Goal: Information Seeking & Learning: Learn about a topic

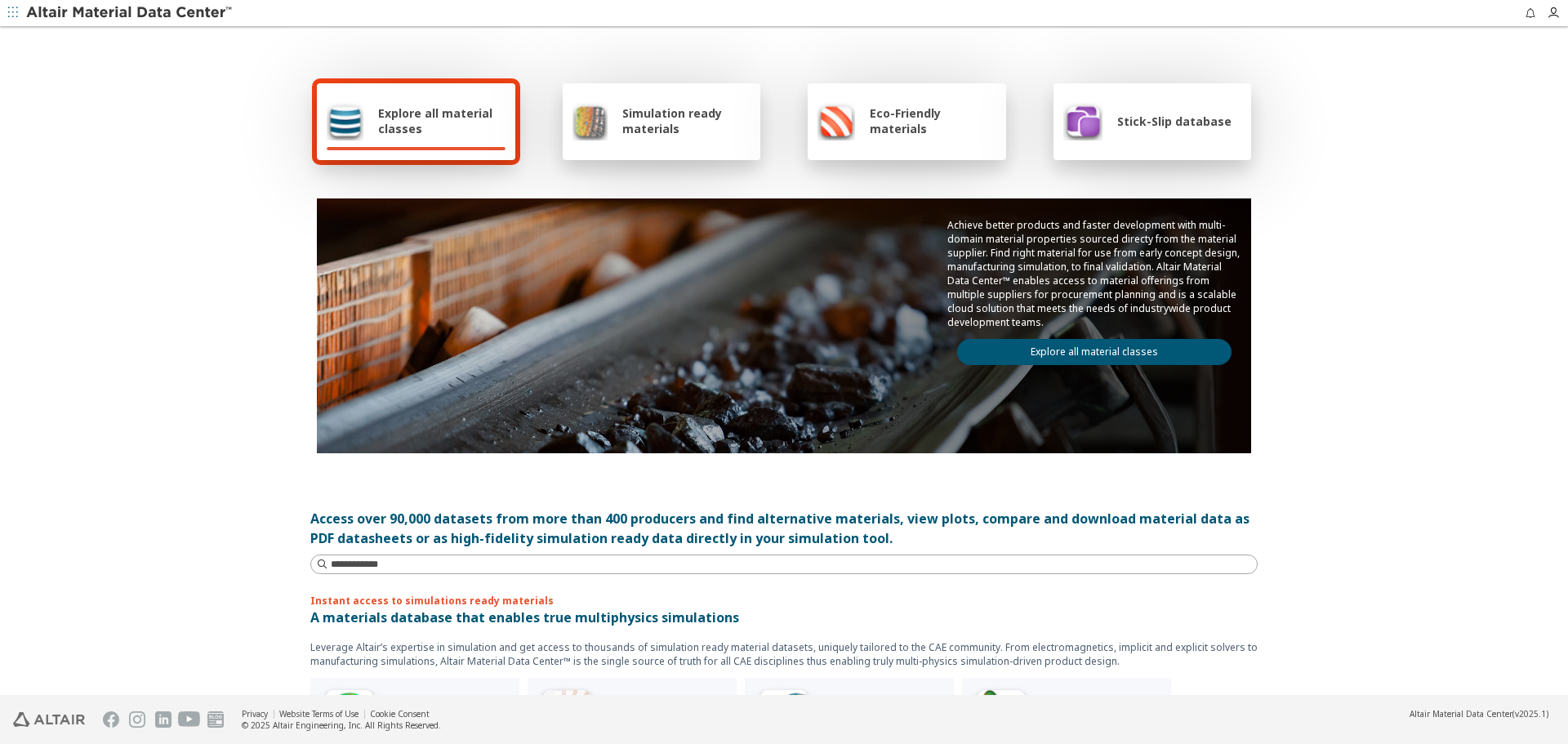
click at [1120, 112] on div "Stick-Slip database" at bounding box center [1147, 121] width 168 height 39
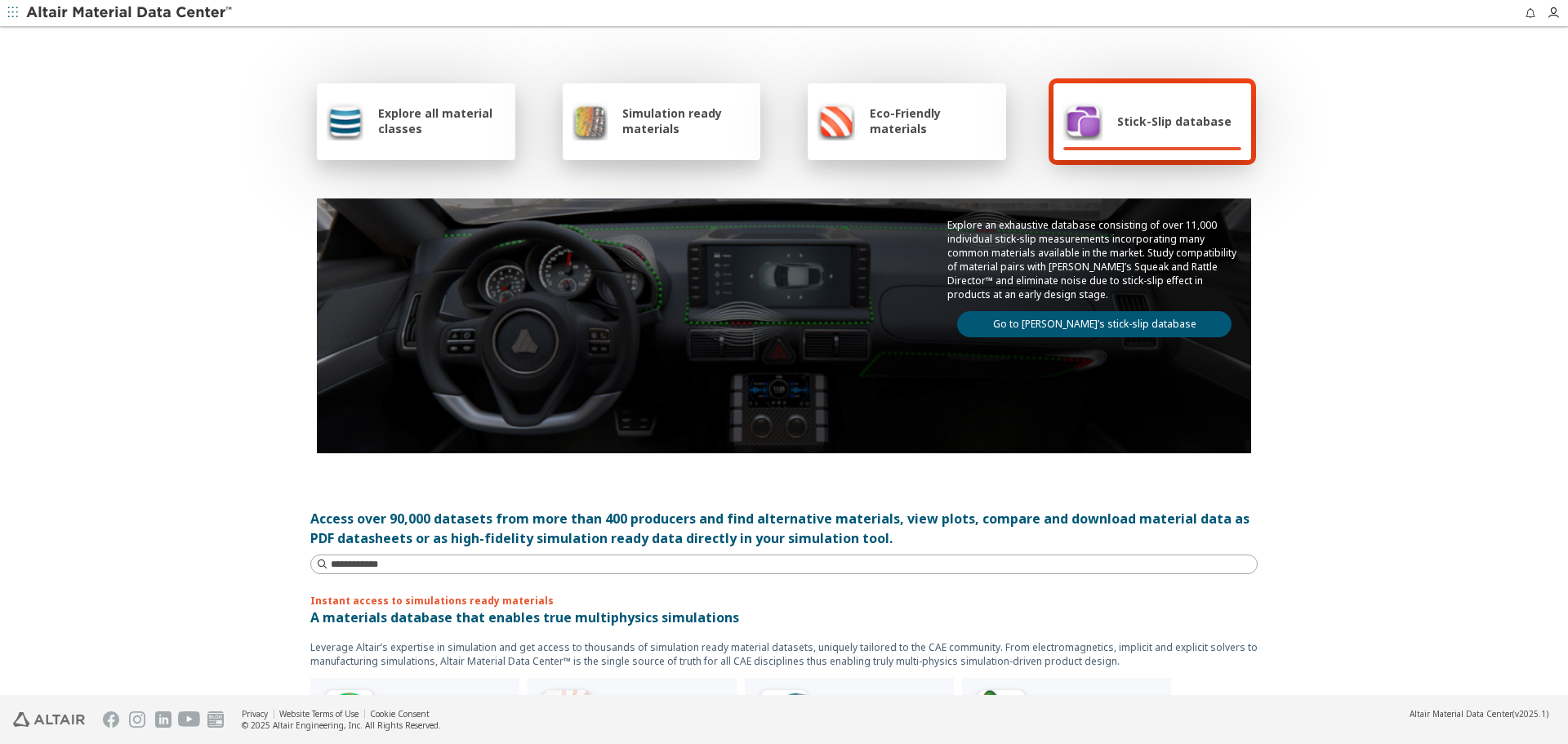
click at [1084, 326] on link "Go to [PERSON_NAME]’s stick-slip database" at bounding box center [1094, 324] width 274 height 27
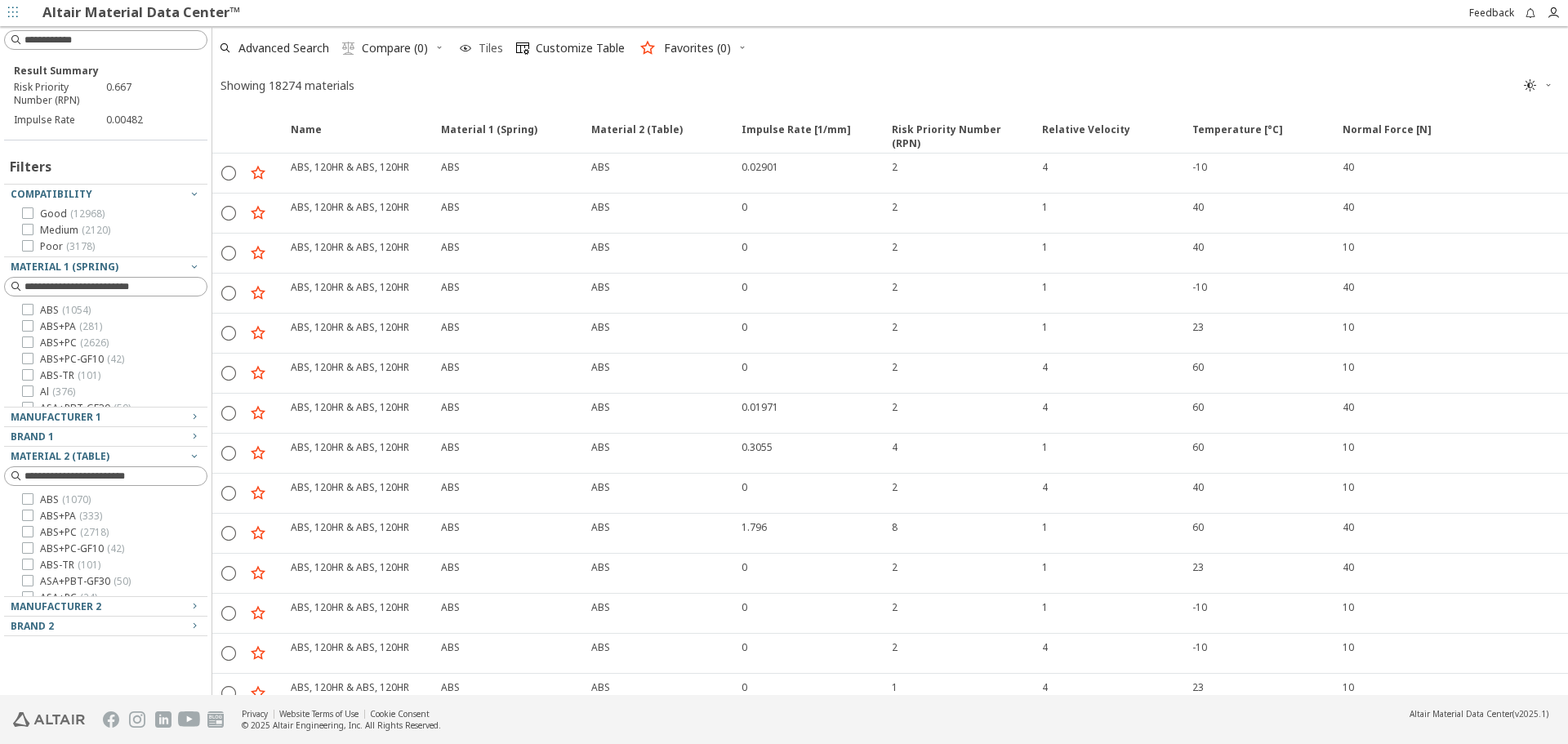
click at [477, 48] on span "Tiles" at bounding box center [490, 48] width 31 height 11
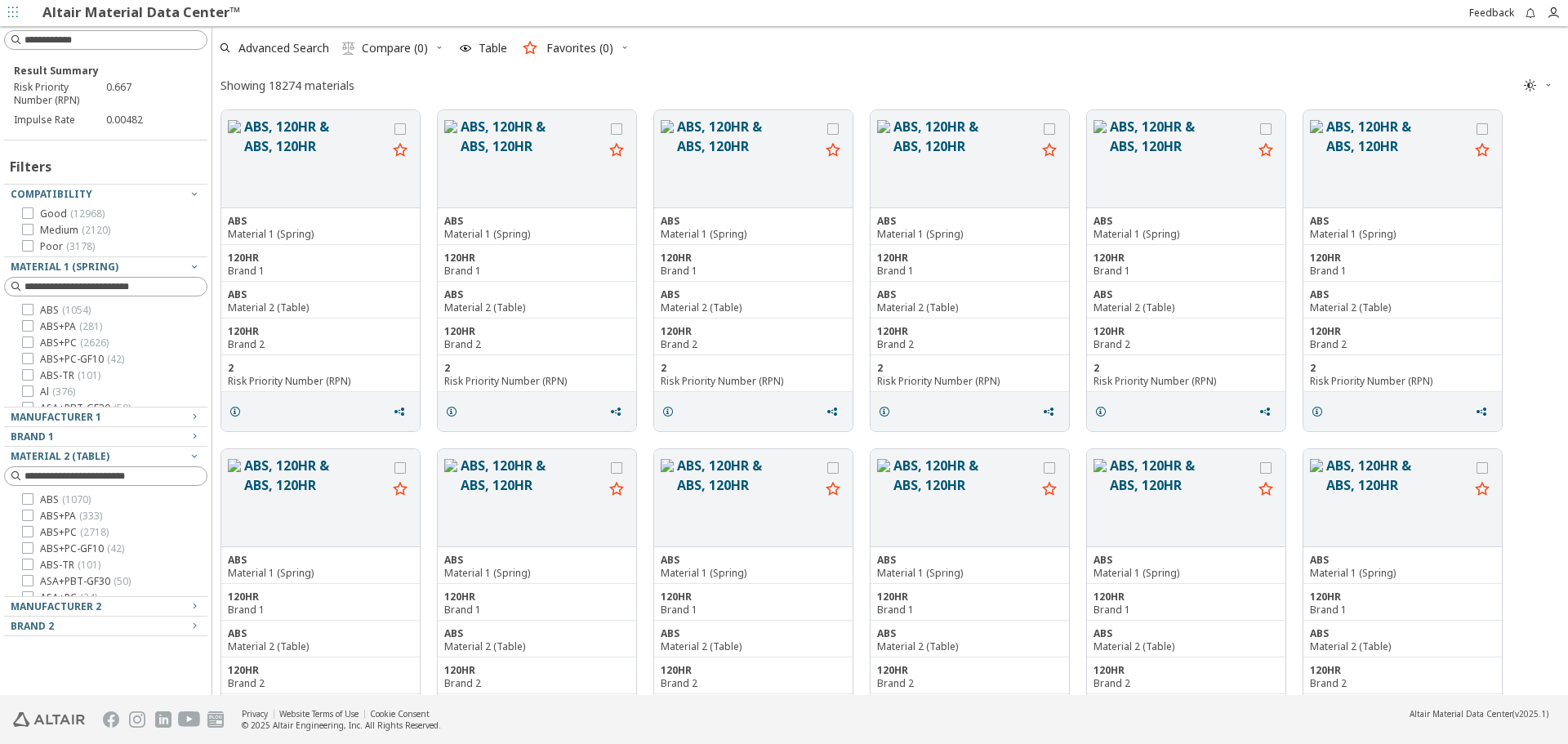
scroll to position [582, 1343]
click at [467, 49] on icon "button" at bounding box center [466, 49] width 13 height 13
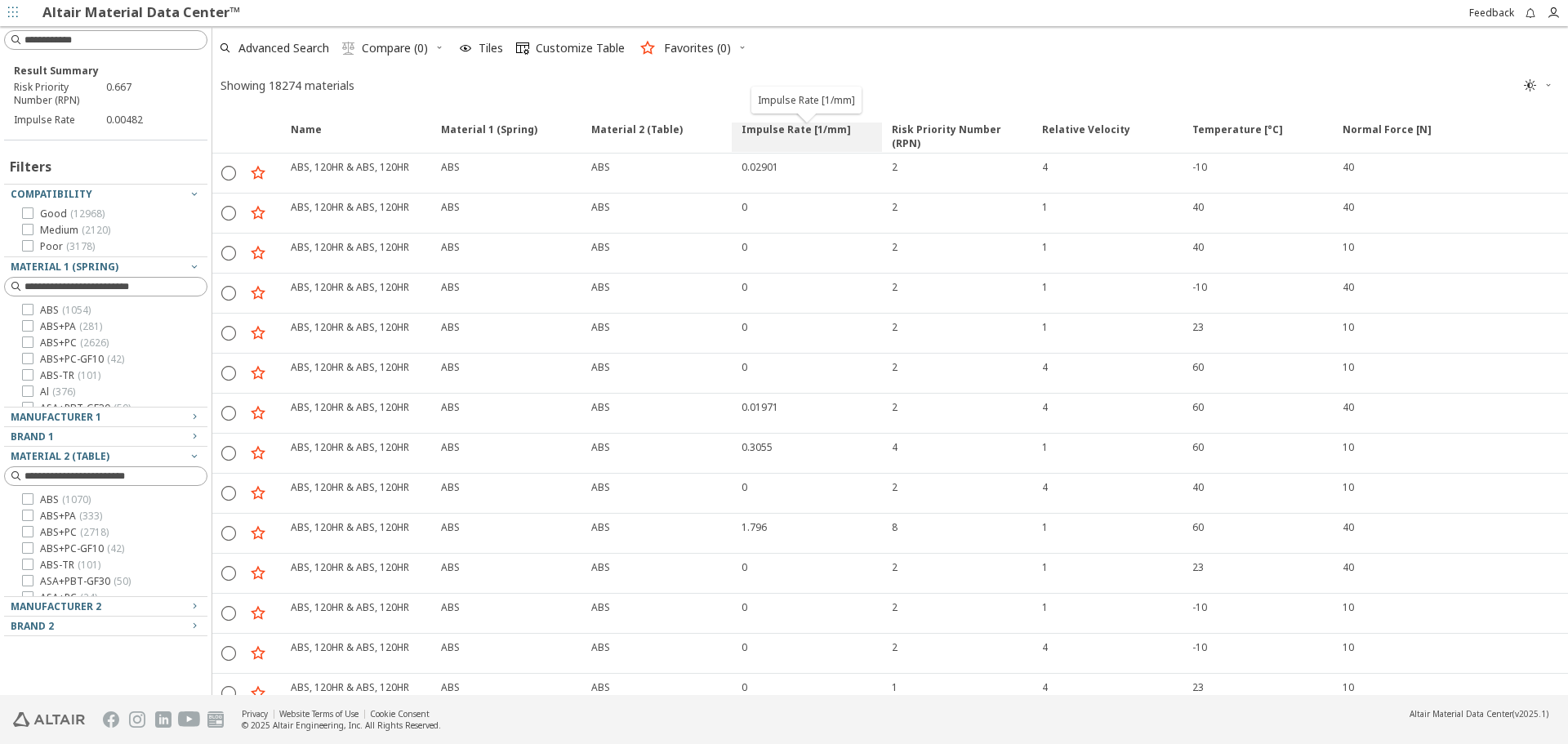
click at [822, 135] on span "Impulse Rate [1/mm]" at bounding box center [796, 137] width 110 height 29
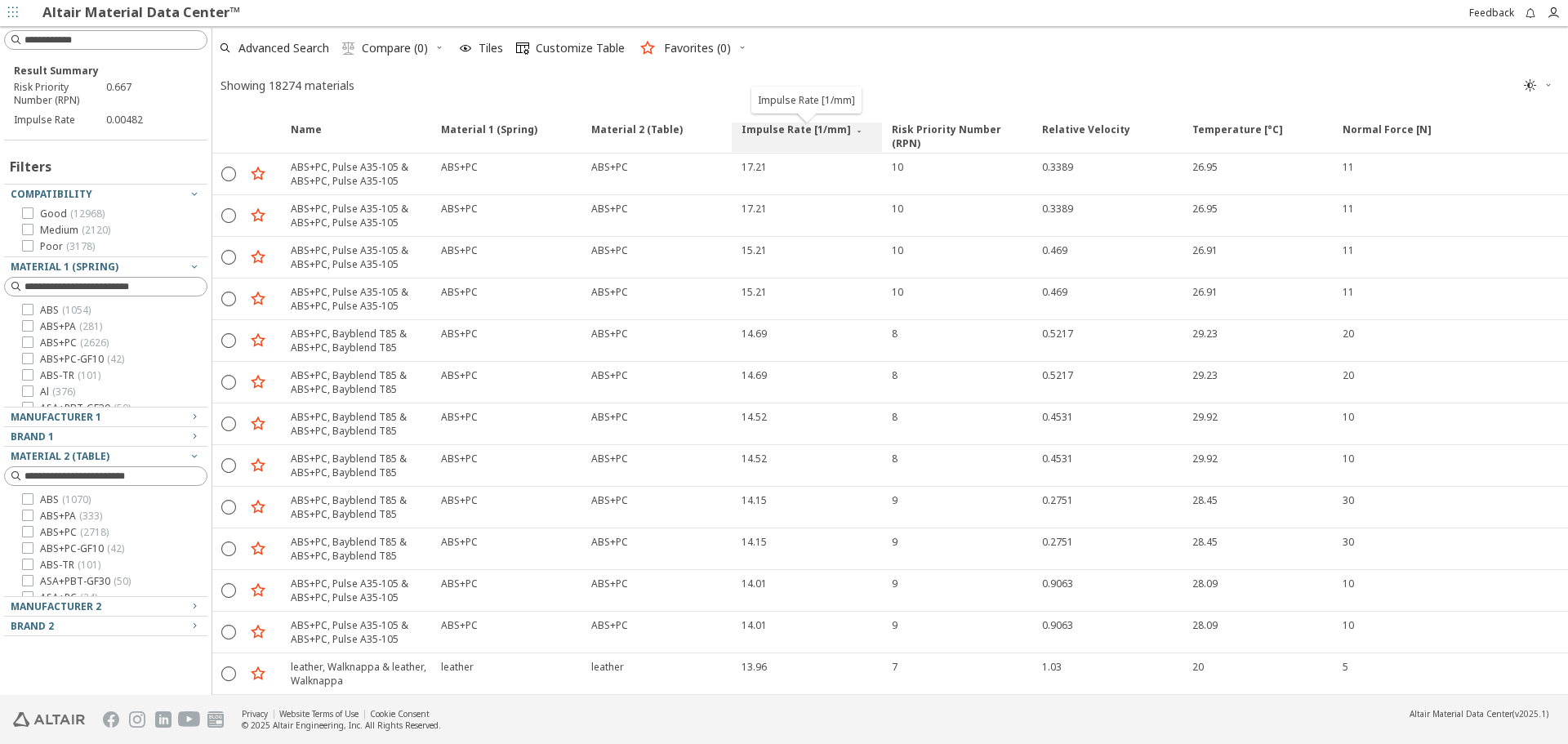
click at [822, 135] on span "Impulse Rate [1/mm]" at bounding box center [796, 137] width 110 height 29
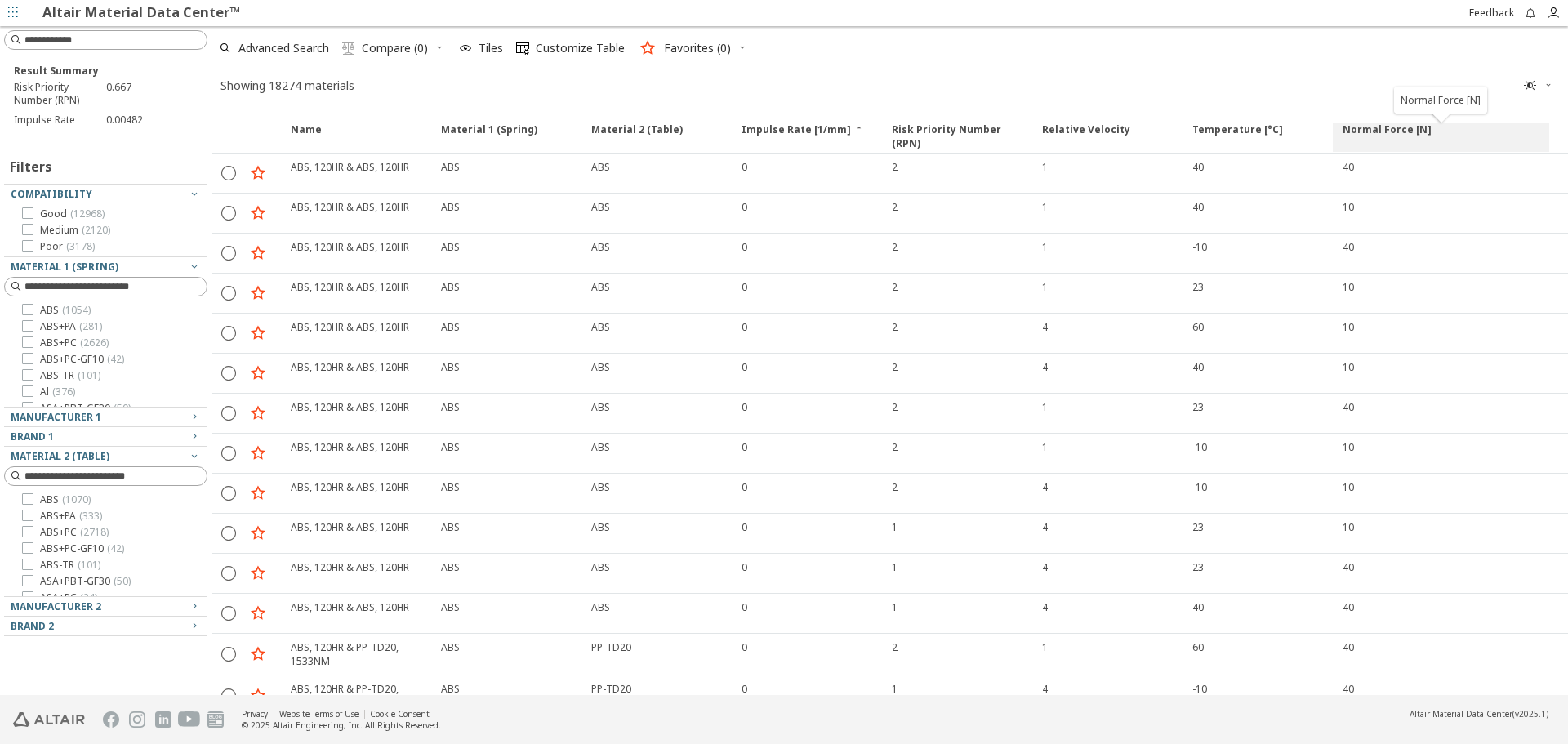
click at [1390, 123] on span "Normal Force [N]" at bounding box center [1386, 137] width 89 height 29
click at [1243, 133] on span "Temperature [°C]" at bounding box center [1237, 137] width 91 height 29
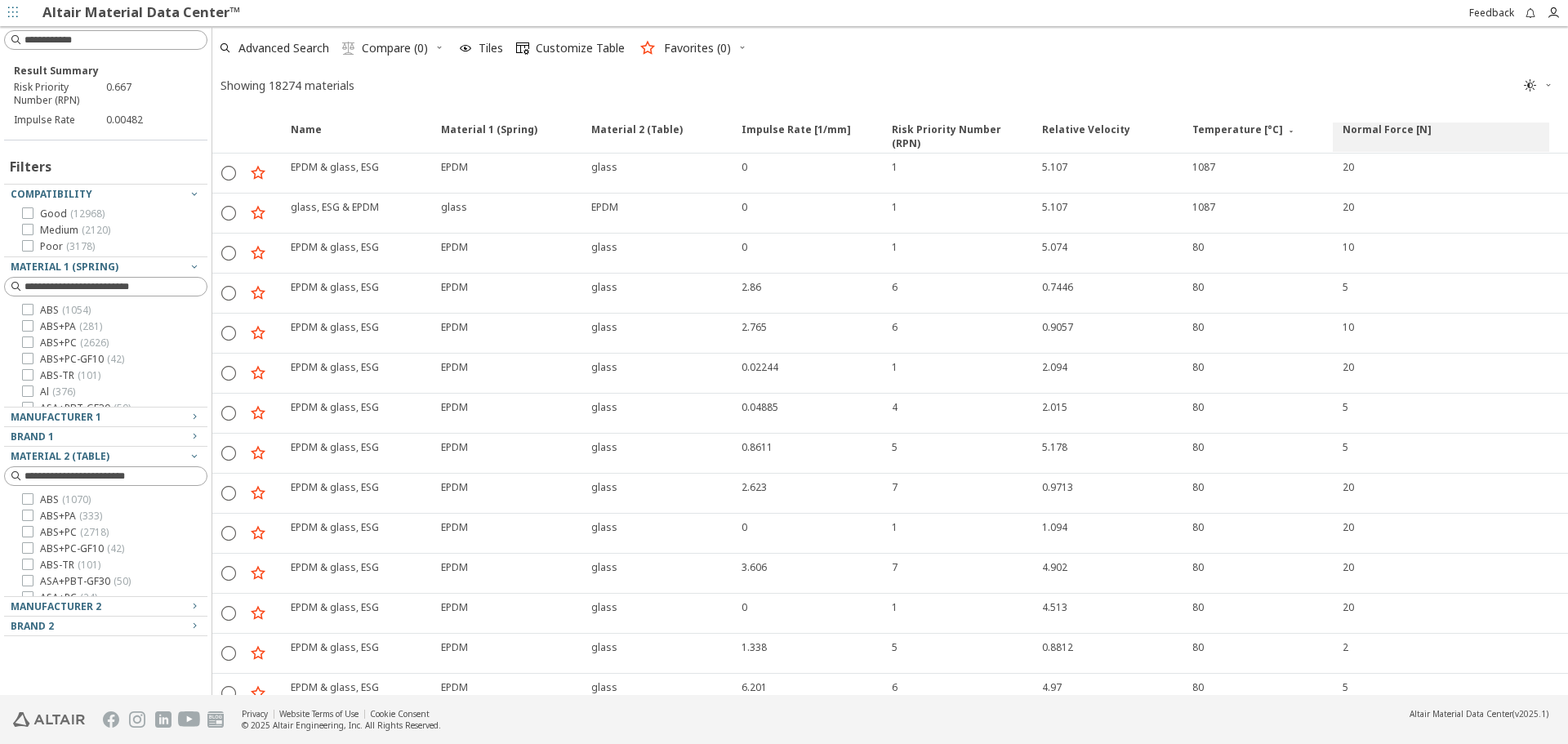
click at [1435, 135] on span "Normal Force [N]" at bounding box center [1441, 137] width 217 height 29
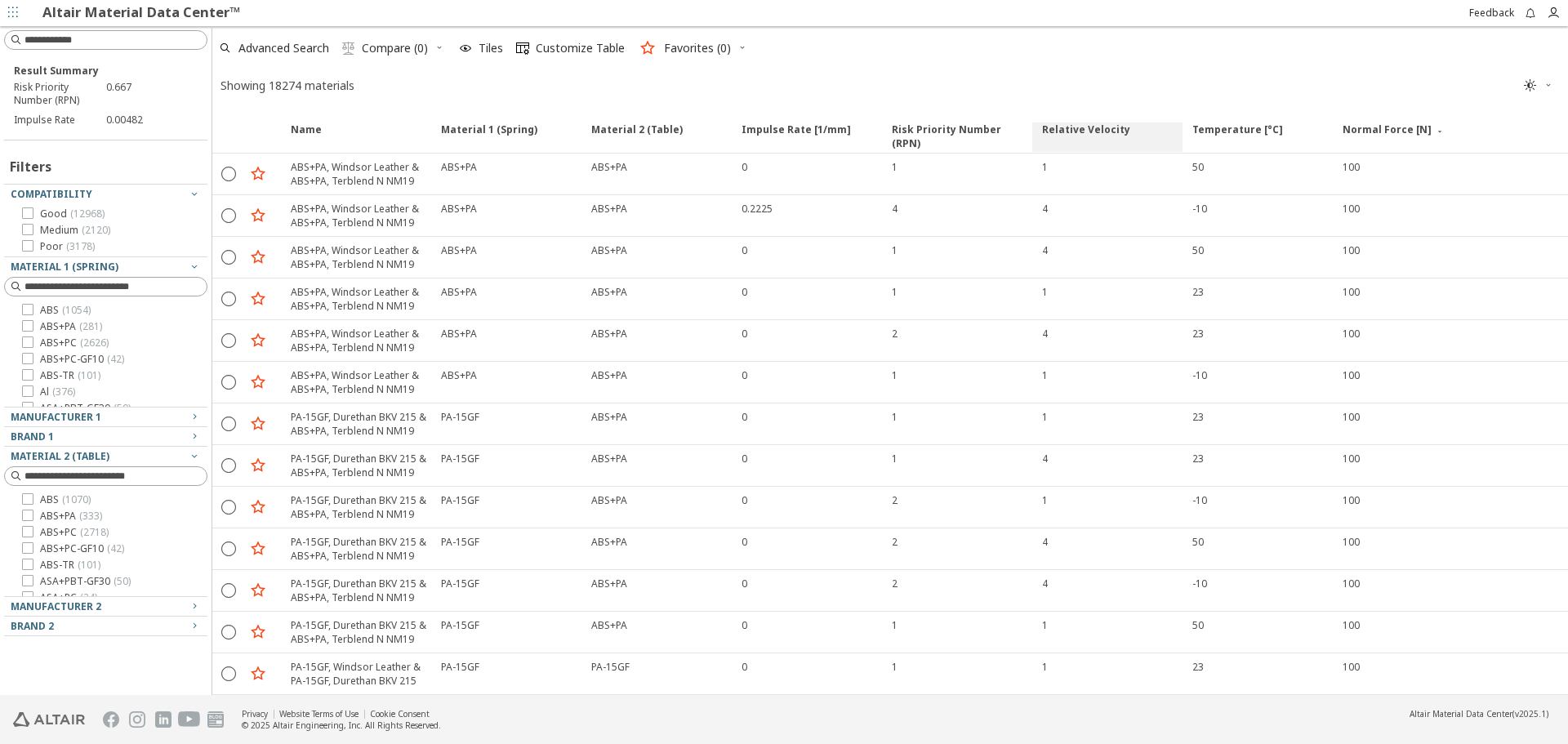
click at [1054, 140] on span "Relative Velocity" at bounding box center [1086, 137] width 88 height 29
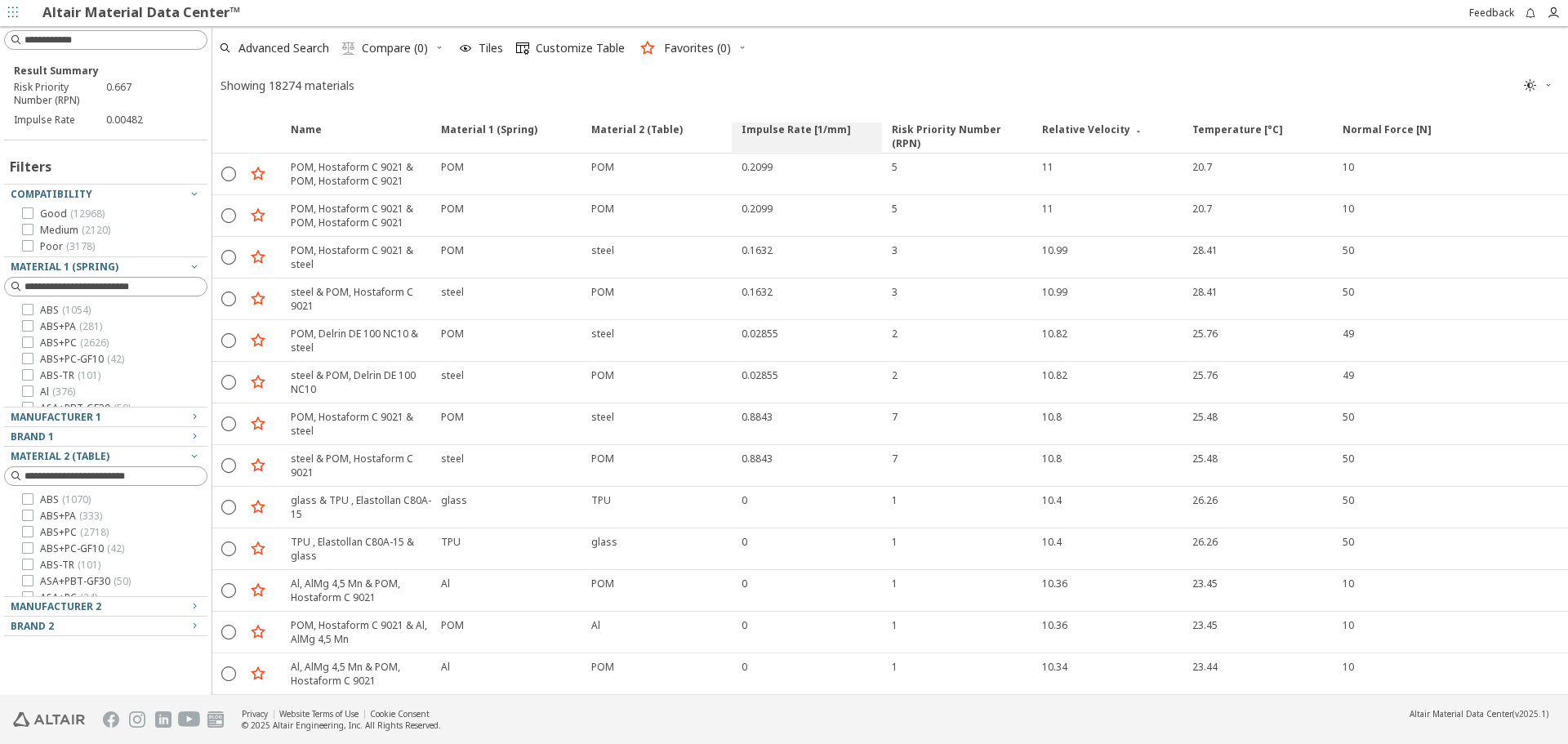
click at [859, 142] on span "Impulse Rate [1/mm]" at bounding box center [807, 137] width 150 height 29
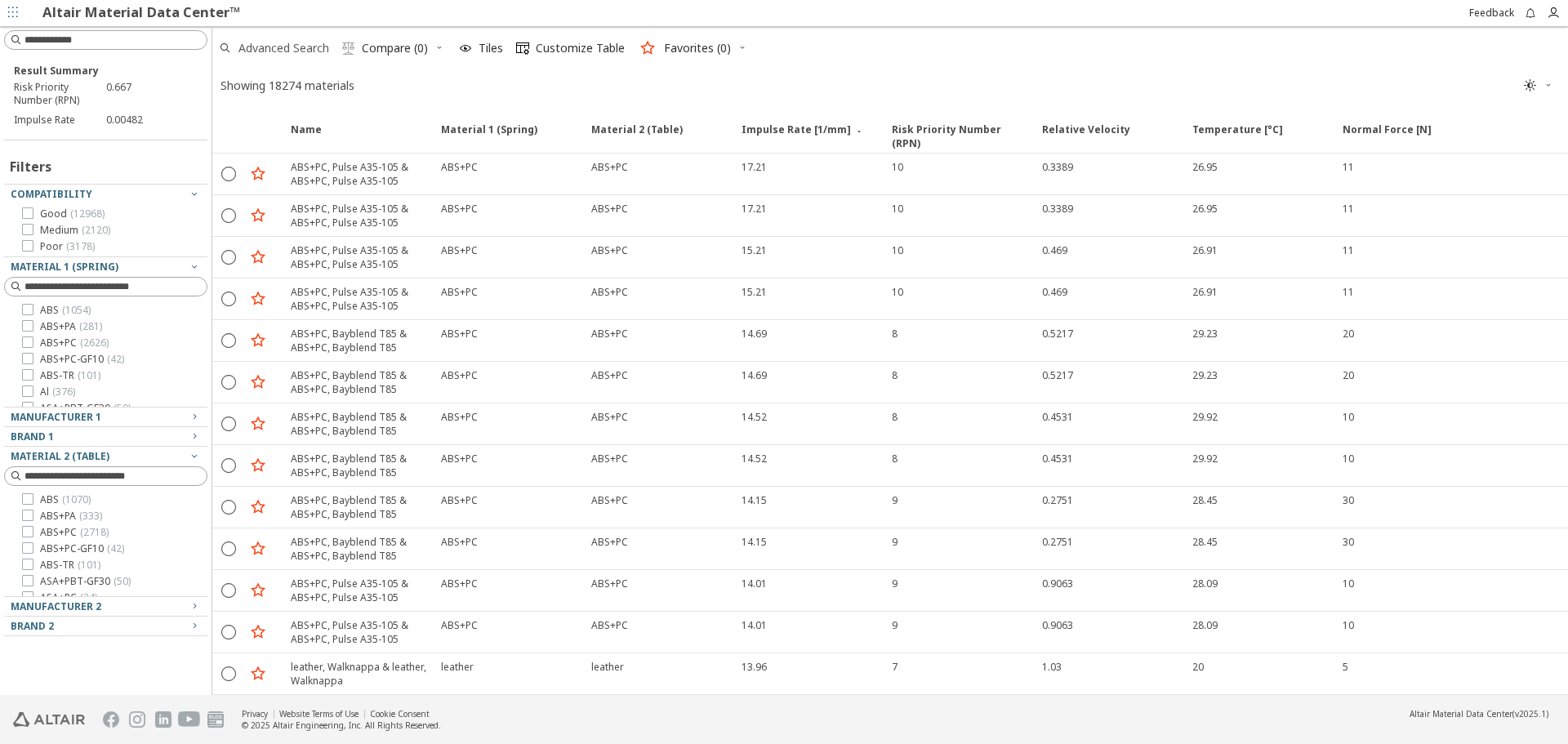
click at [300, 54] on span "Advanced Search" at bounding box center [284, 48] width 91 height 11
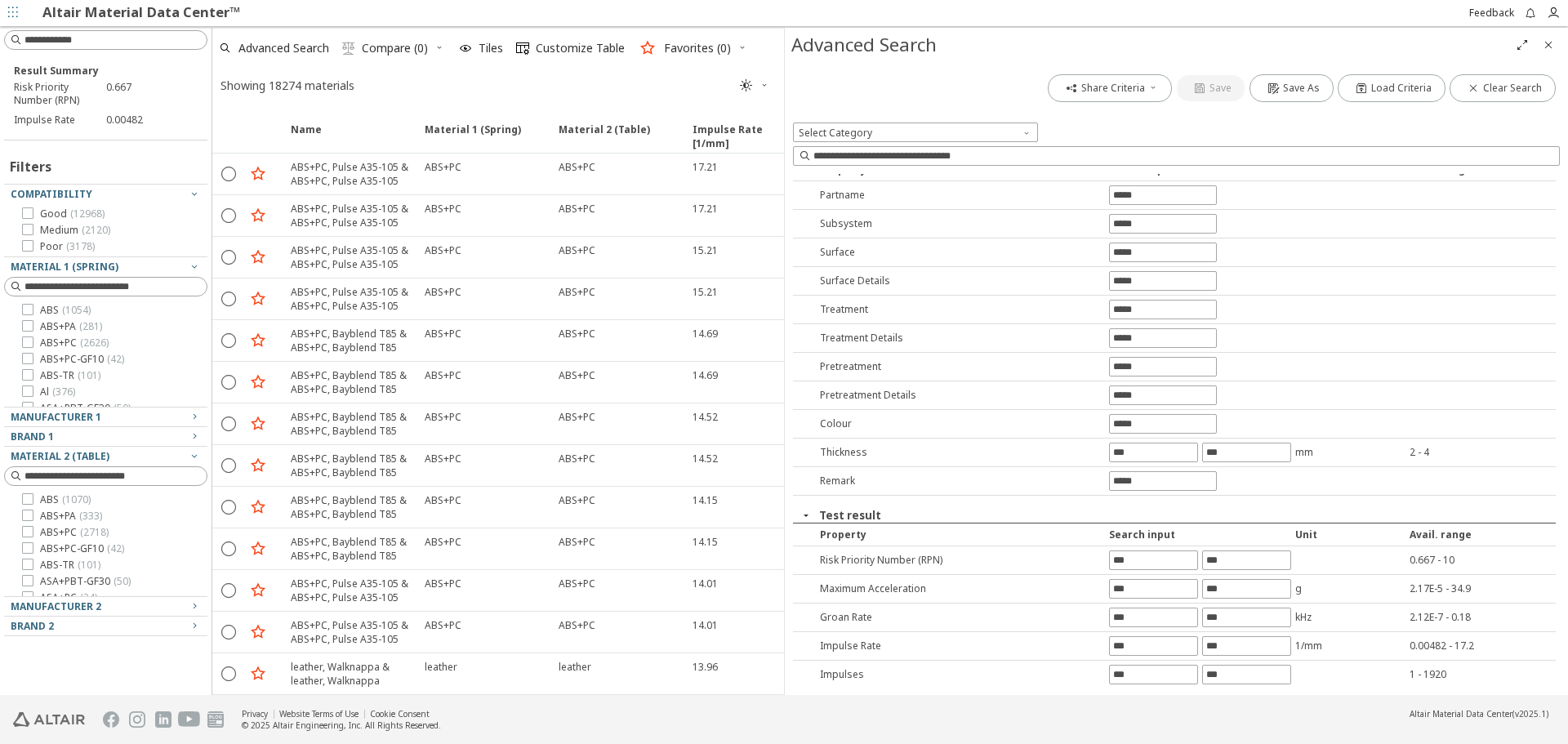
scroll to position [554, 0]
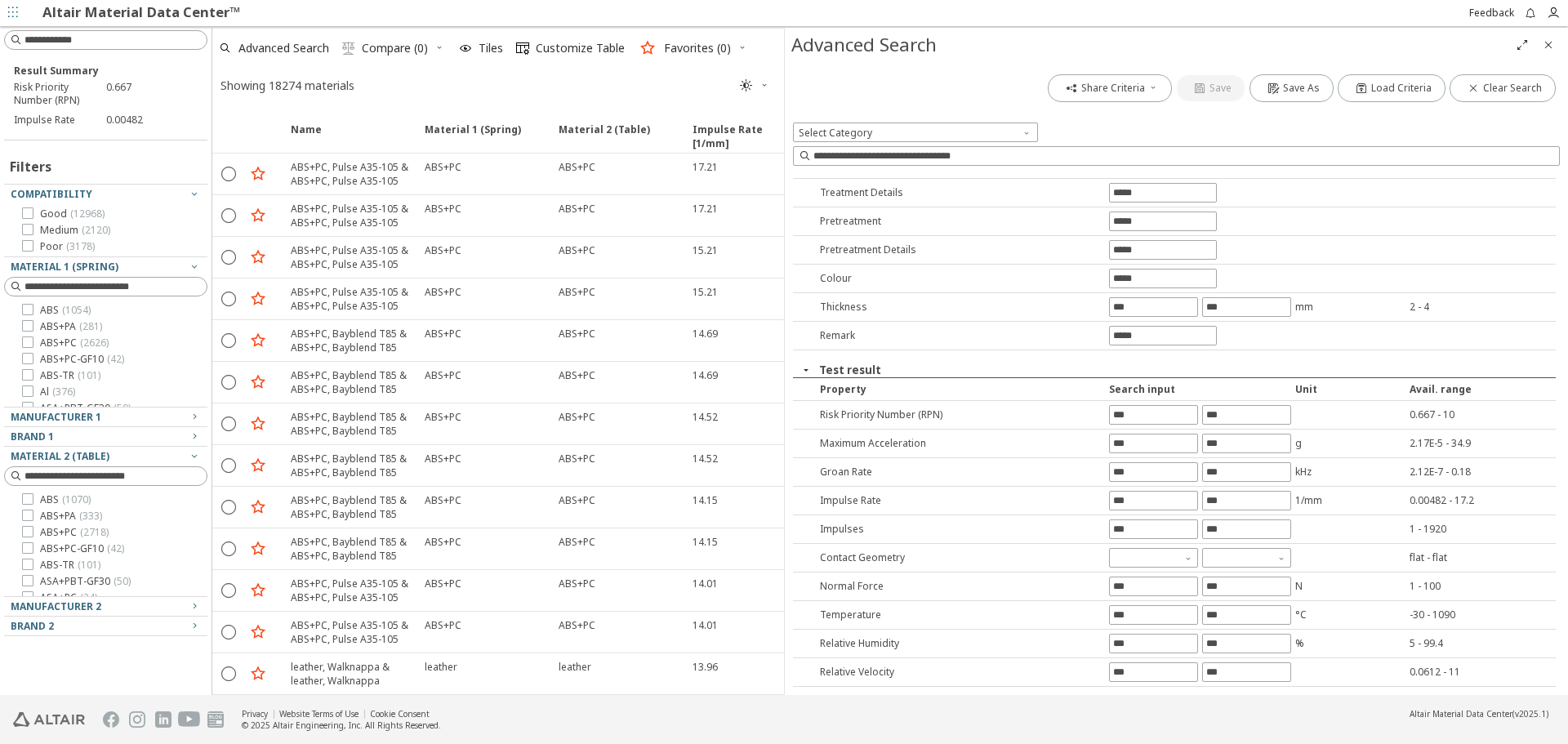
click at [1550, 38] on icon "Close" at bounding box center [1548, 45] width 13 height 13
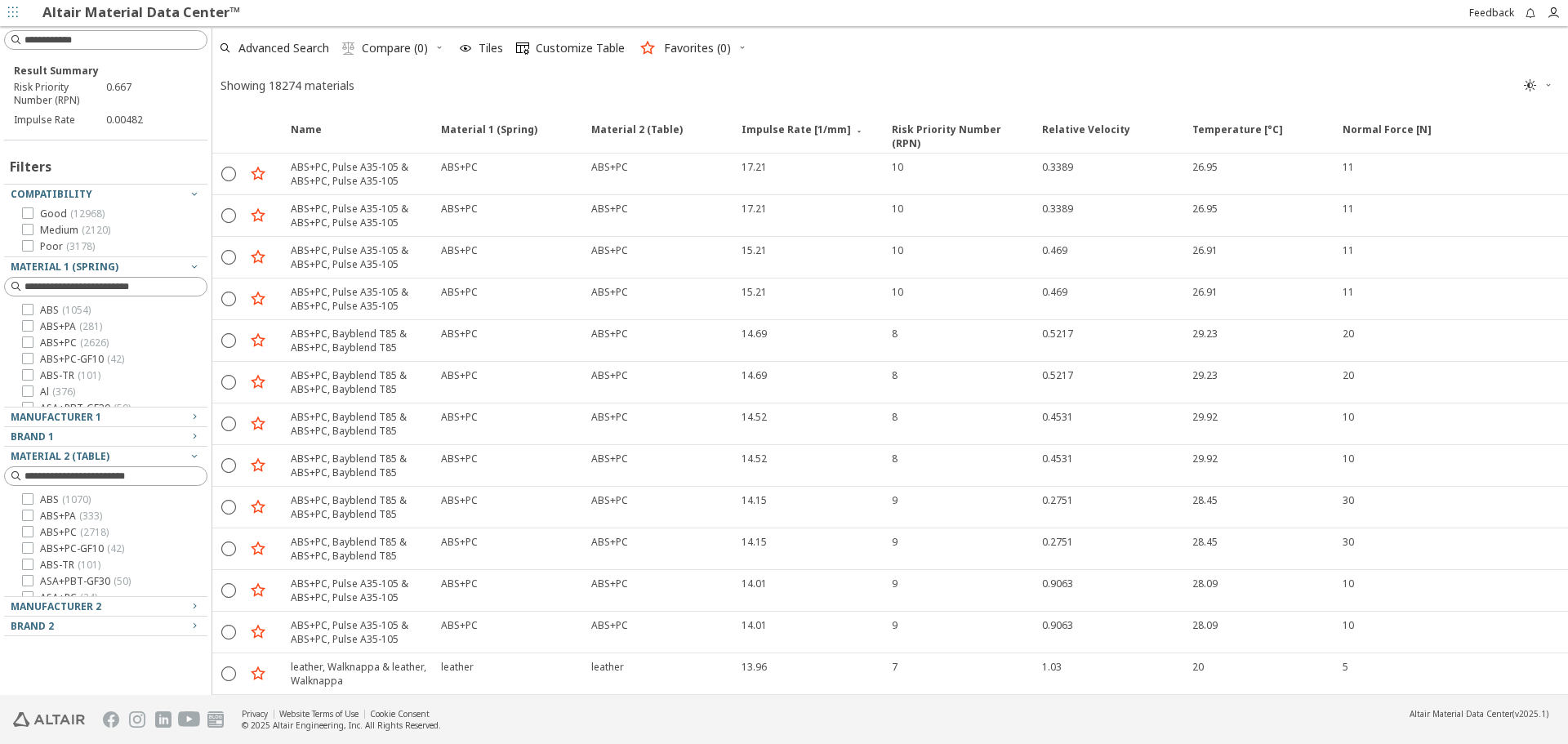
click at [998, 91] on div "Showing 18274 materials " at bounding box center [890, 85] width 1356 height 32
click at [470, 45] on icon "button" at bounding box center [466, 49] width 13 height 13
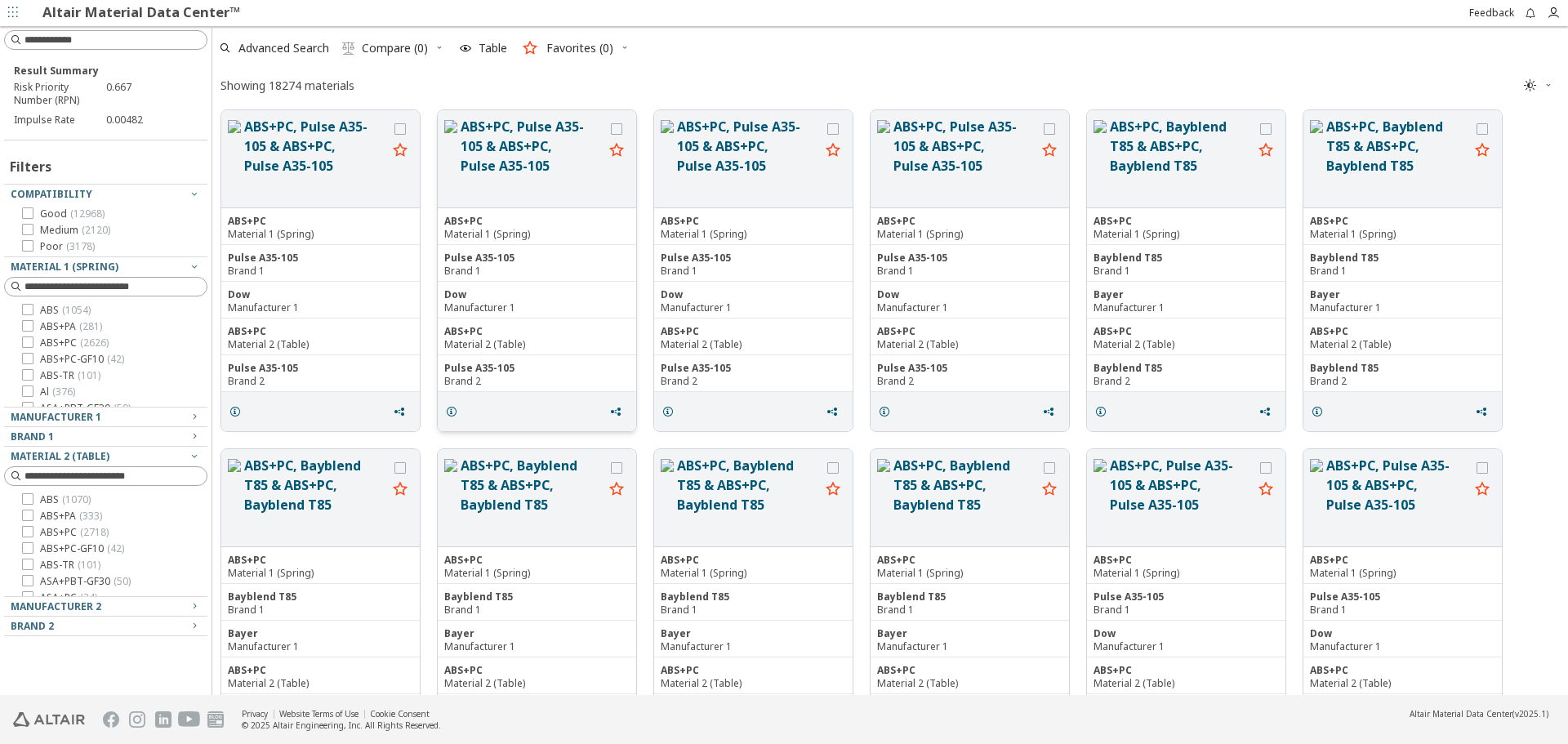
scroll to position [582, 1343]
click at [490, 43] on span "Table" at bounding box center [492, 48] width 28 height 11
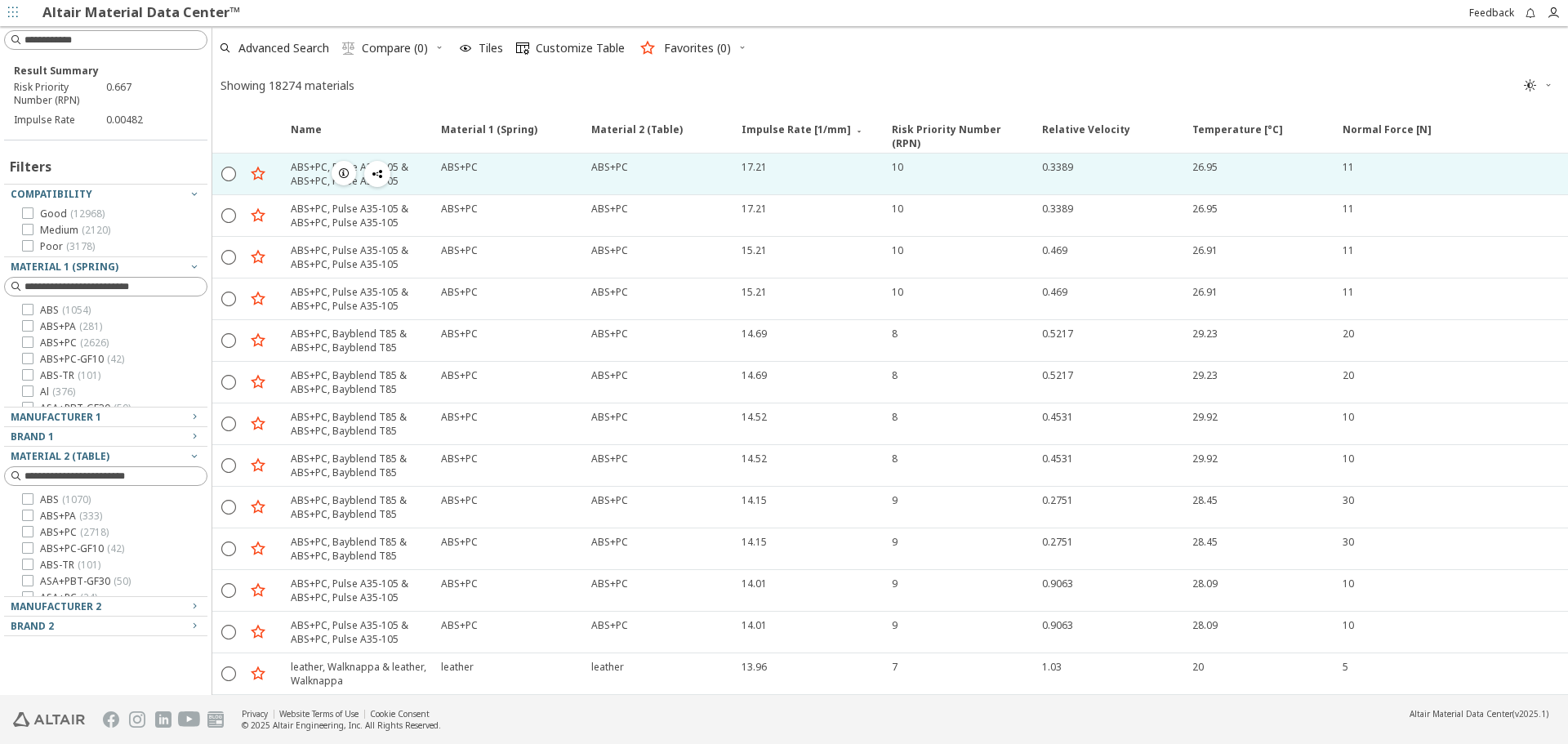
click at [314, 178] on div "ABS+PC, Pulse A35-105 & ABS+PC, Pulse A35-105" at bounding box center [361, 174] width 141 height 27
click at [445, 171] on div "ABS+PC" at bounding box center [459, 167] width 37 height 14
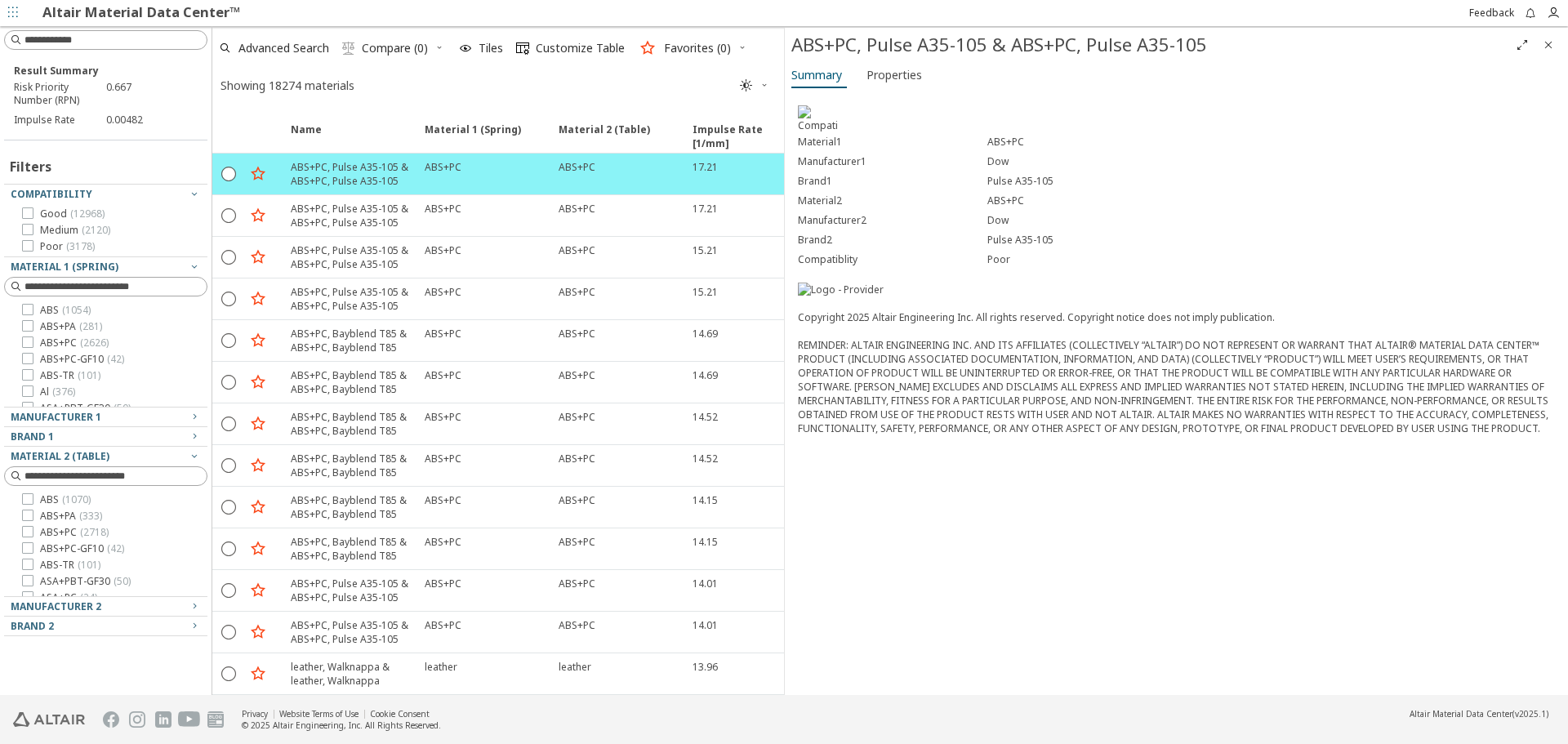
click at [1549, 46] on icon "Close" at bounding box center [1548, 45] width 13 height 13
